Goal: Task Accomplishment & Management: Manage account settings

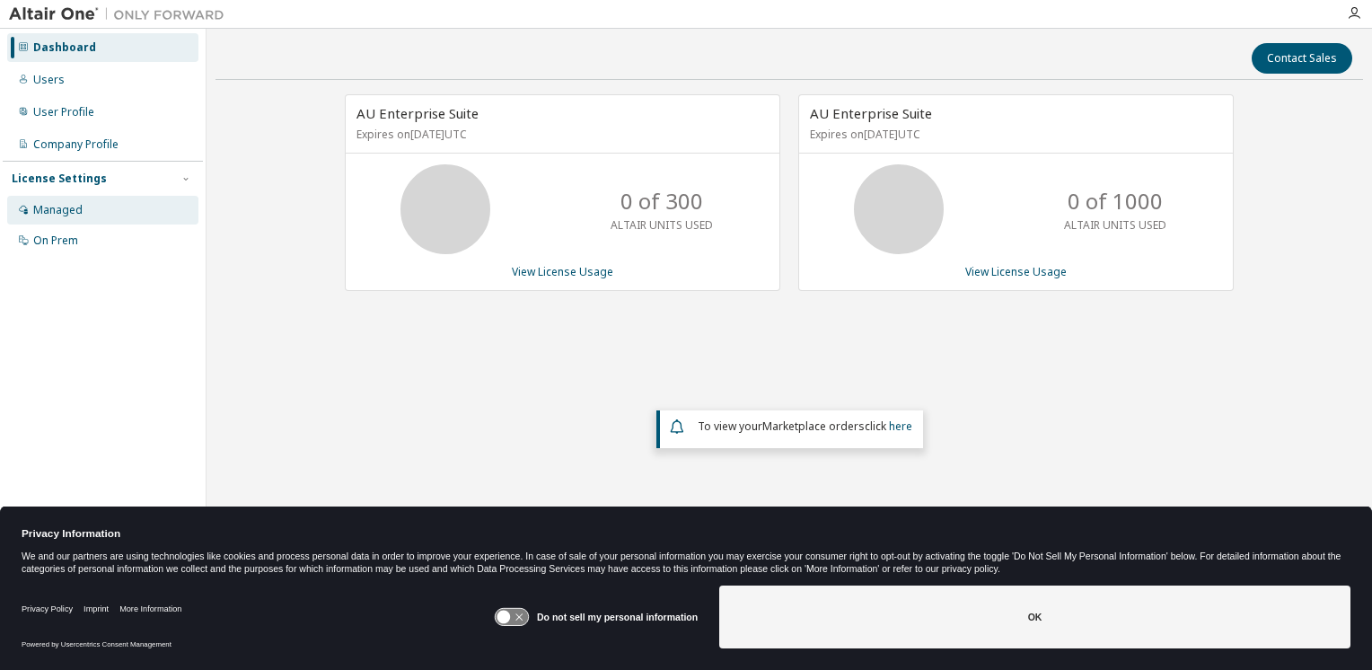
click at [113, 206] on div "Managed" at bounding box center [102, 210] width 191 height 29
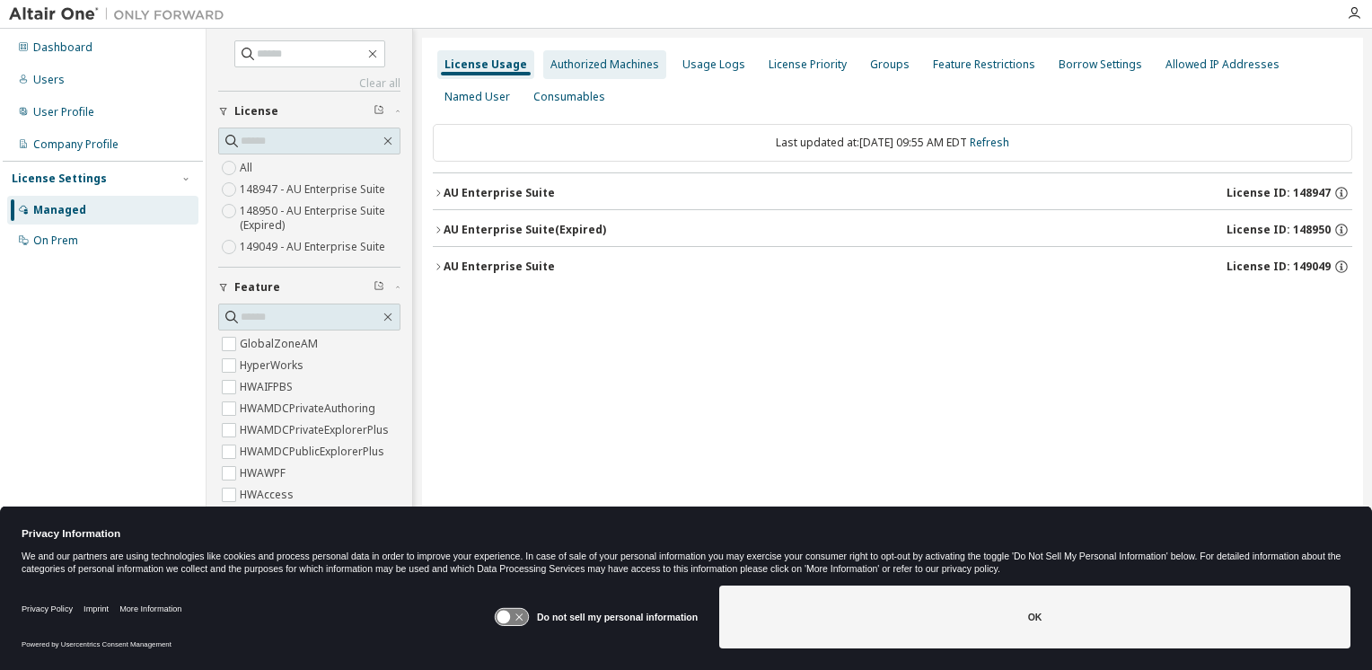
click at [584, 66] on div "Authorized Machines" at bounding box center [604, 64] width 109 height 14
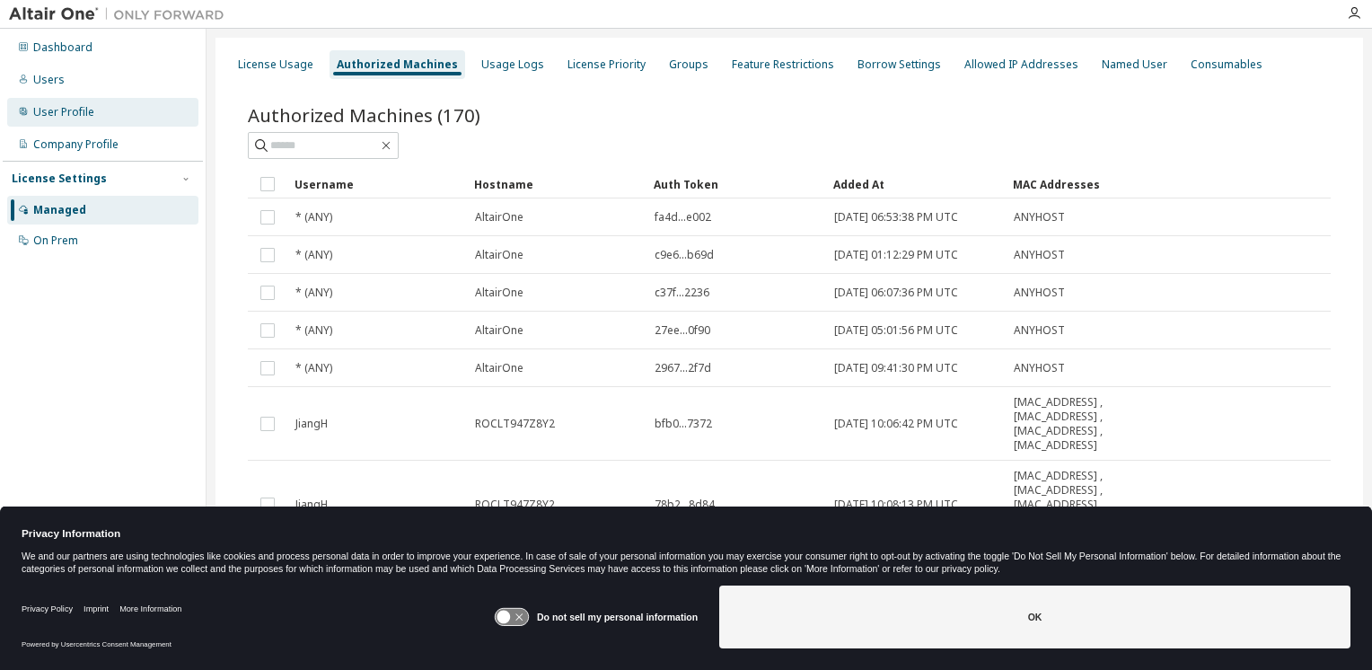
click at [50, 110] on div "User Profile" at bounding box center [63, 112] width 61 height 14
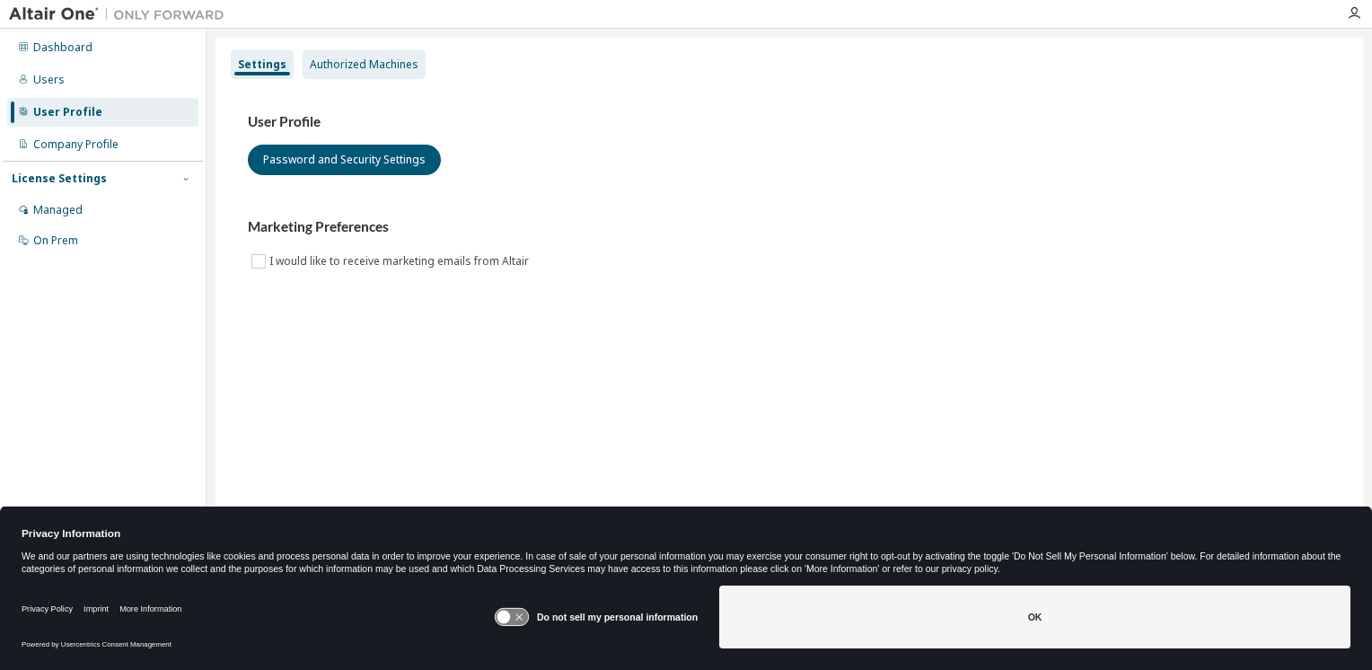
click at [344, 57] on div "Authorized Machines" at bounding box center [364, 64] width 109 height 14
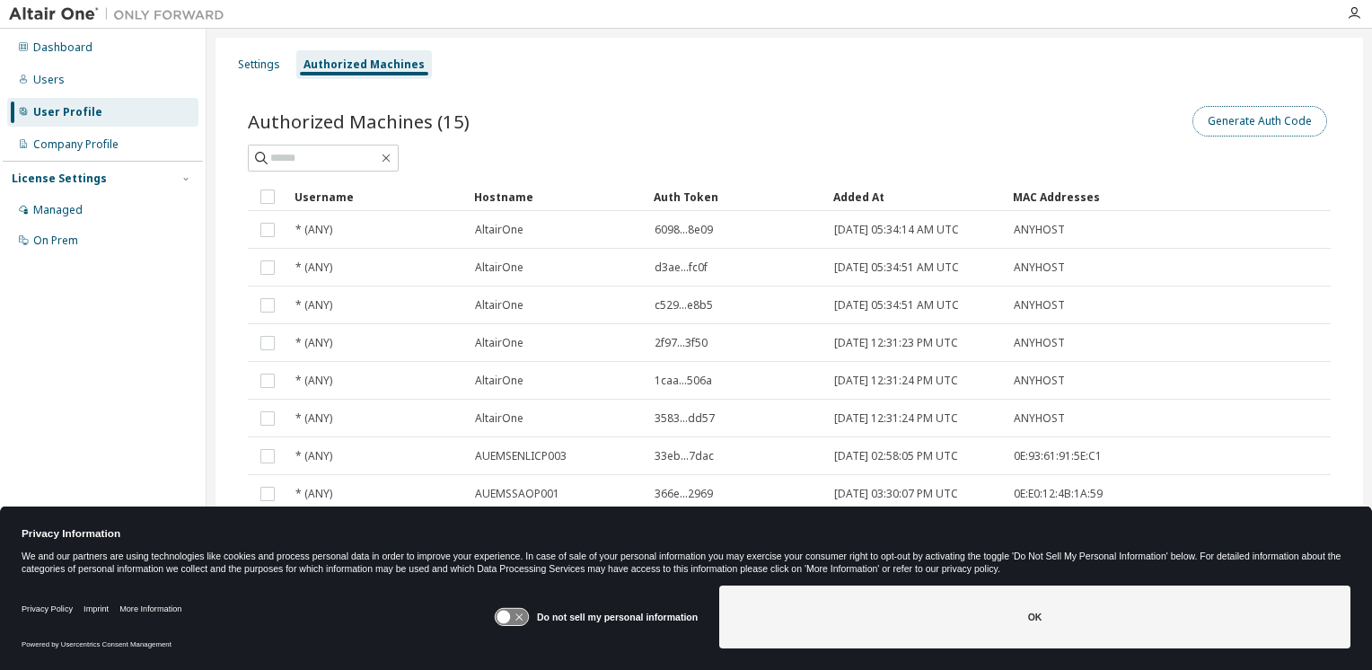
click at [1262, 130] on button "Generate Auth Code" at bounding box center [1259, 121] width 135 height 31
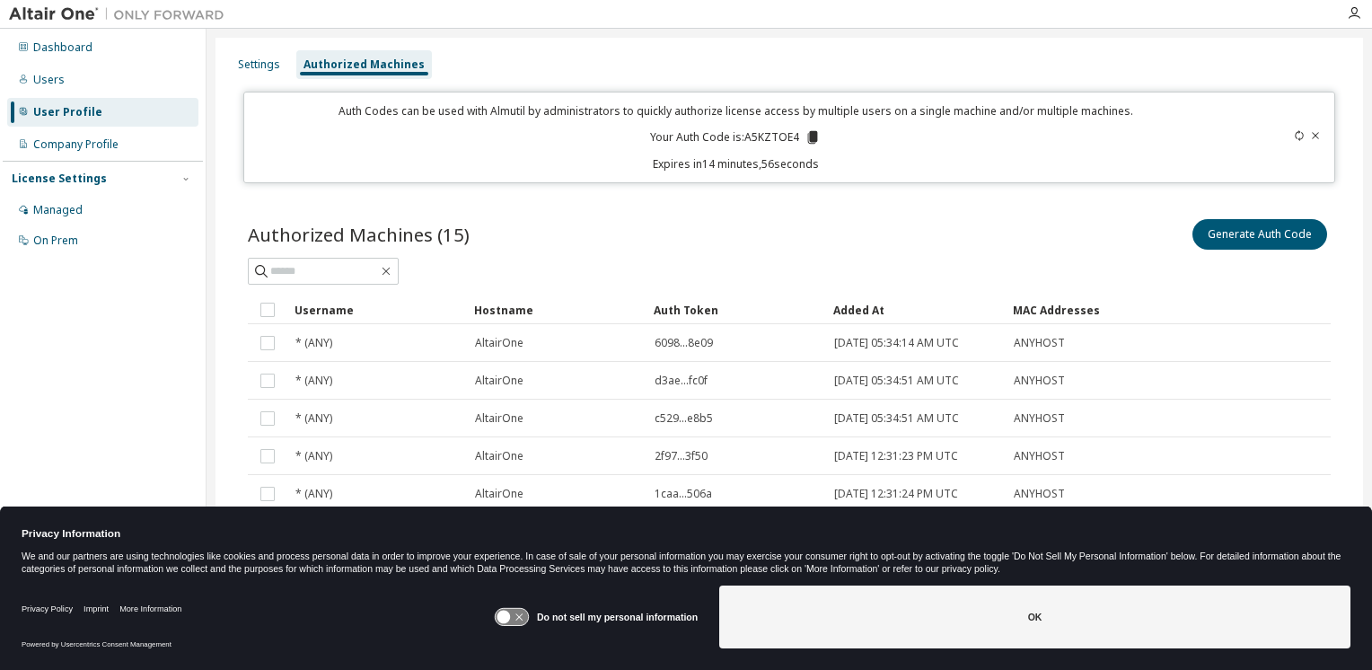
click at [759, 136] on p "Your Auth Code is: A5KZTOE4" at bounding box center [735, 137] width 171 height 16
copy p "A5KZTOE4"
